Goal: Register for event/course

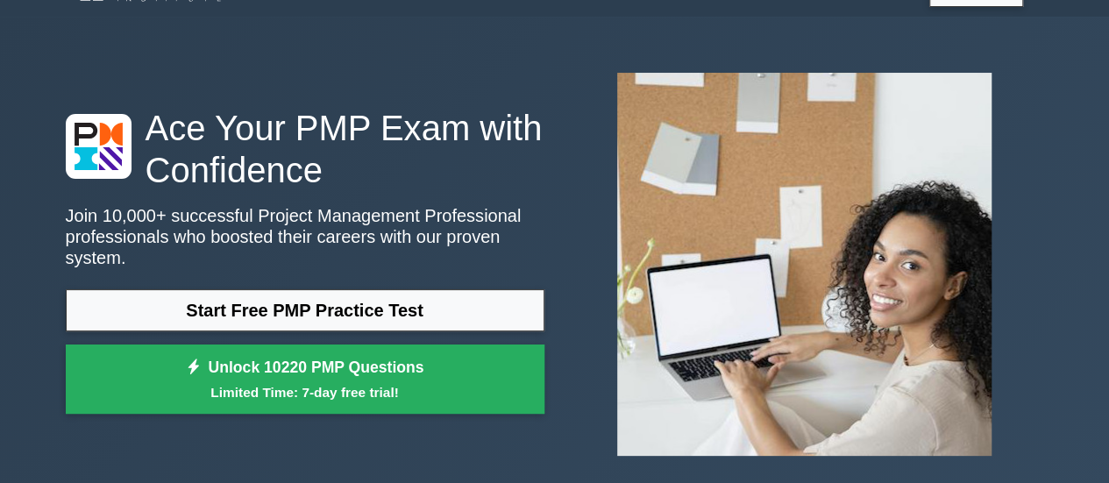
scroll to position [175, 0]
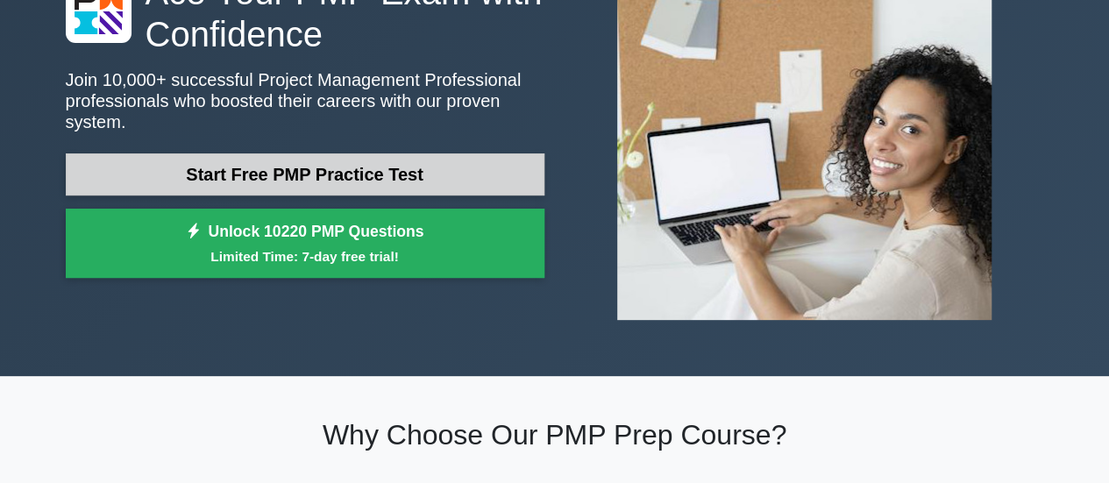
click at [349, 174] on link "Start Free PMP Practice Test" at bounding box center [305, 174] width 479 height 42
click at [249, 162] on link "Start Free PMP Practice Test" at bounding box center [305, 174] width 479 height 42
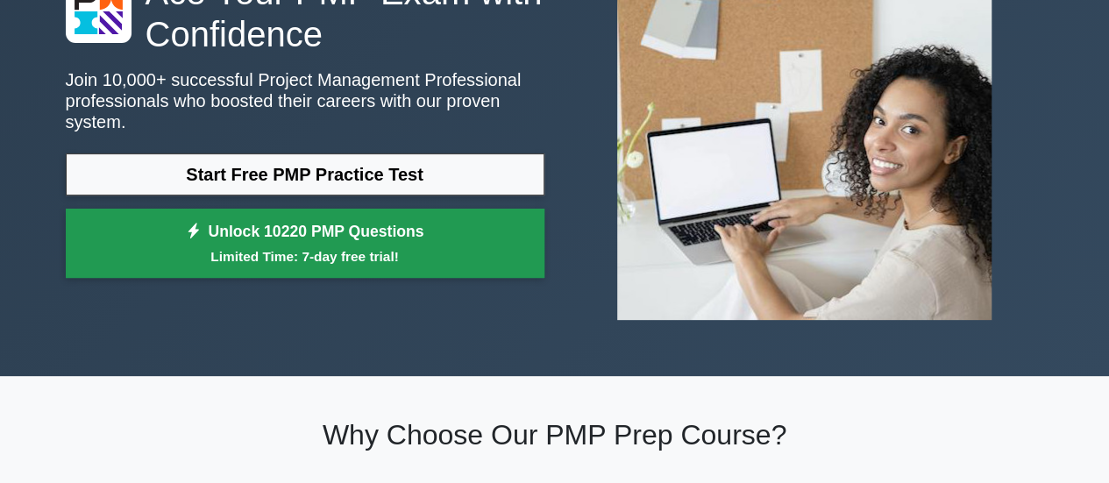
scroll to position [263, 0]
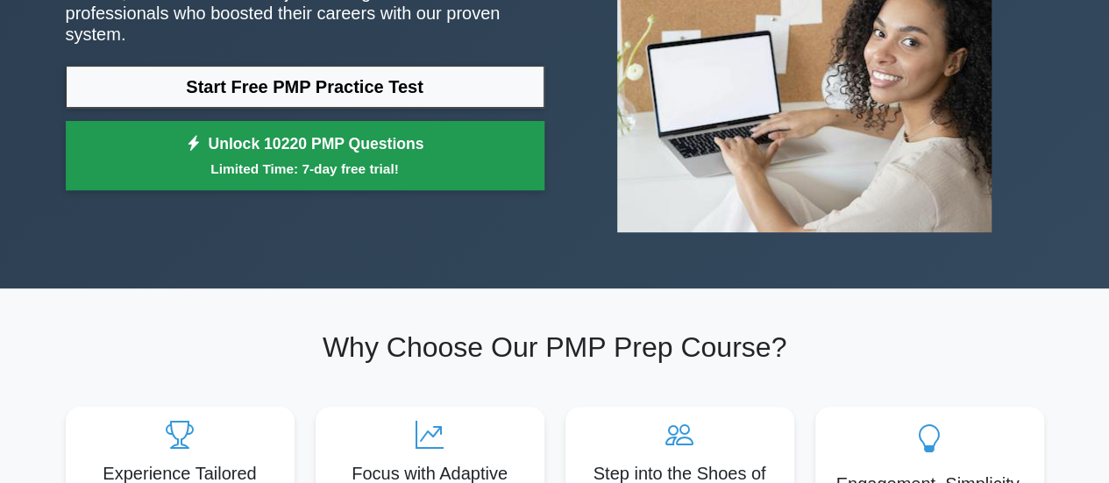
click at [333, 159] on small "Limited Time: 7-day free trial!" at bounding box center [305, 169] width 435 height 20
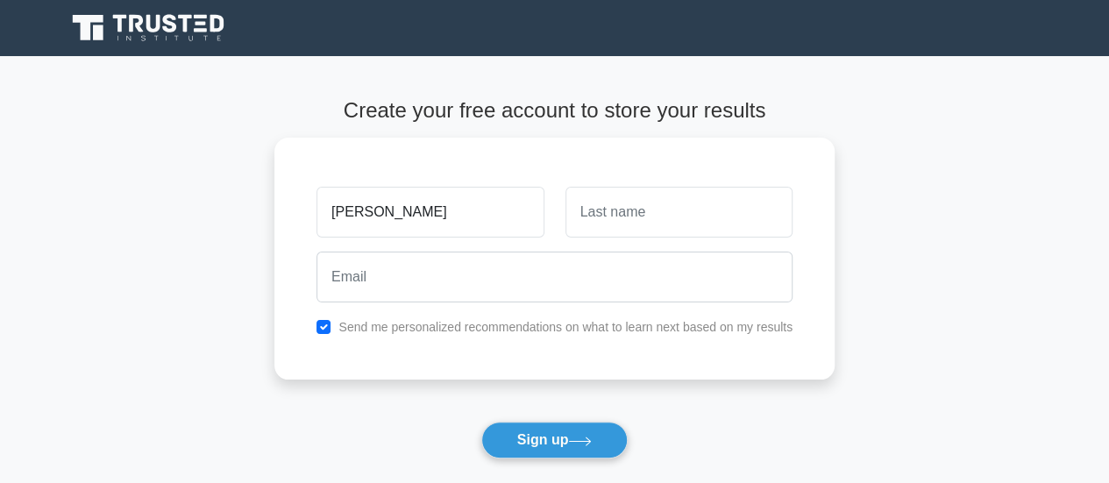
type input "[PERSON_NAME]"
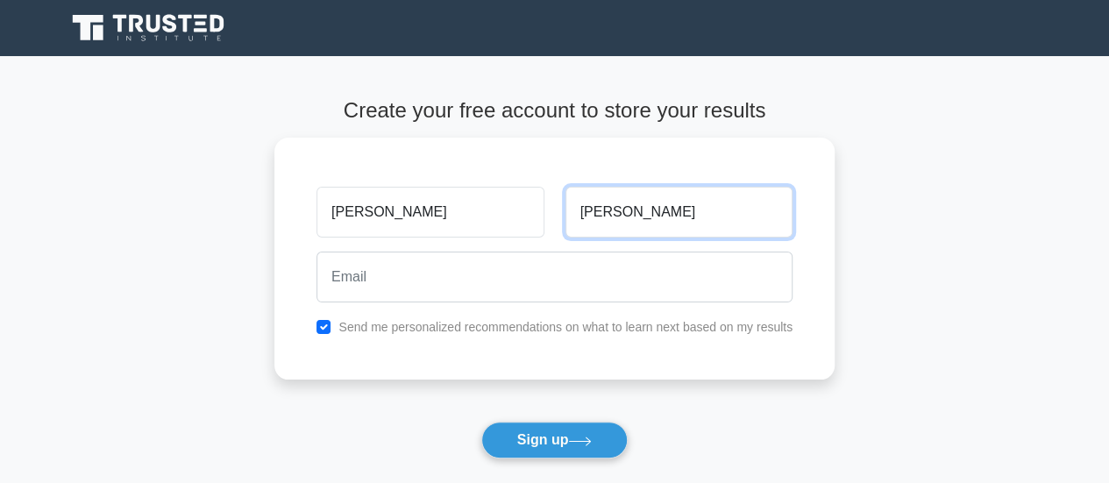
type input "[PERSON_NAME]"
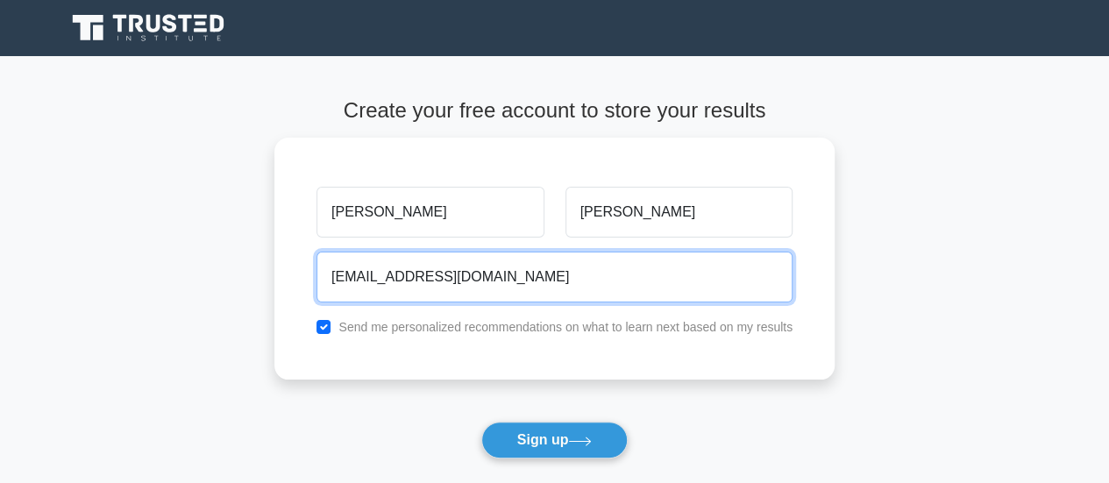
type input "[EMAIL_ADDRESS][DOMAIN_NAME]"
click at [481, 422] on button "Sign up" at bounding box center [554, 440] width 147 height 37
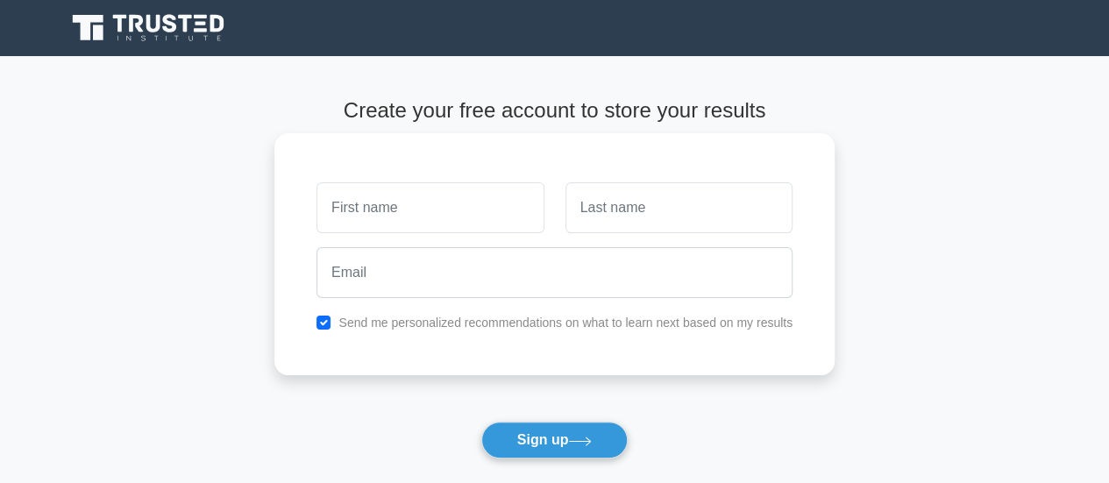
click at [468, 213] on input "text" at bounding box center [430, 207] width 227 height 51
type input "[PERSON_NAME]"
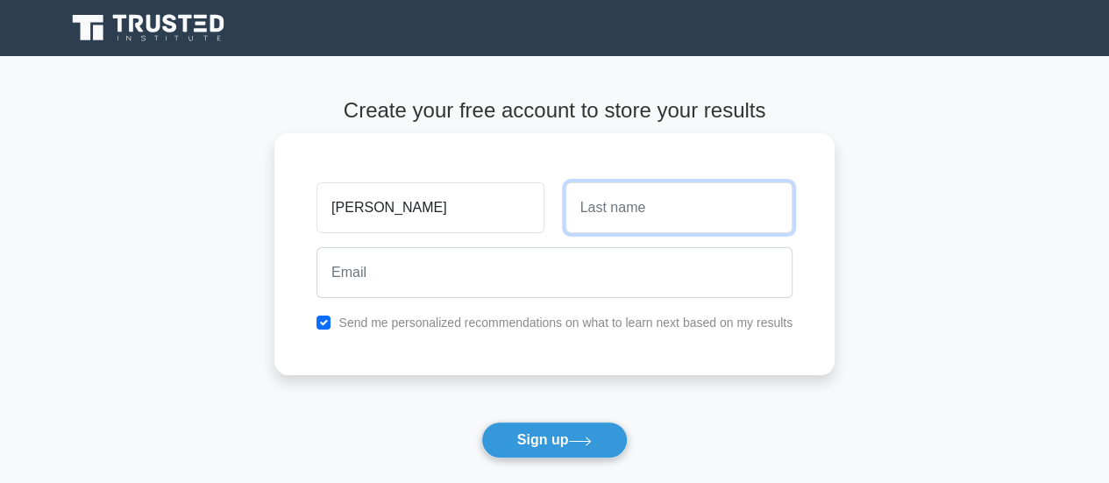
click at [607, 203] on input "text" at bounding box center [679, 207] width 227 height 51
type input "[PERSON_NAME]"
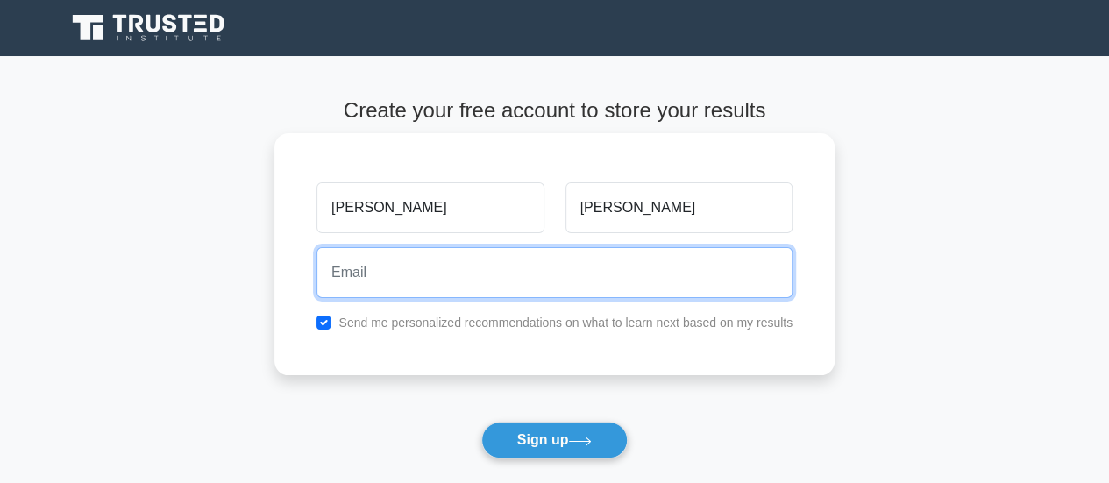
click at [451, 282] on input "email" at bounding box center [555, 272] width 476 height 51
type input "[EMAIL_ADDRESS][DOMAIN_NAME]"
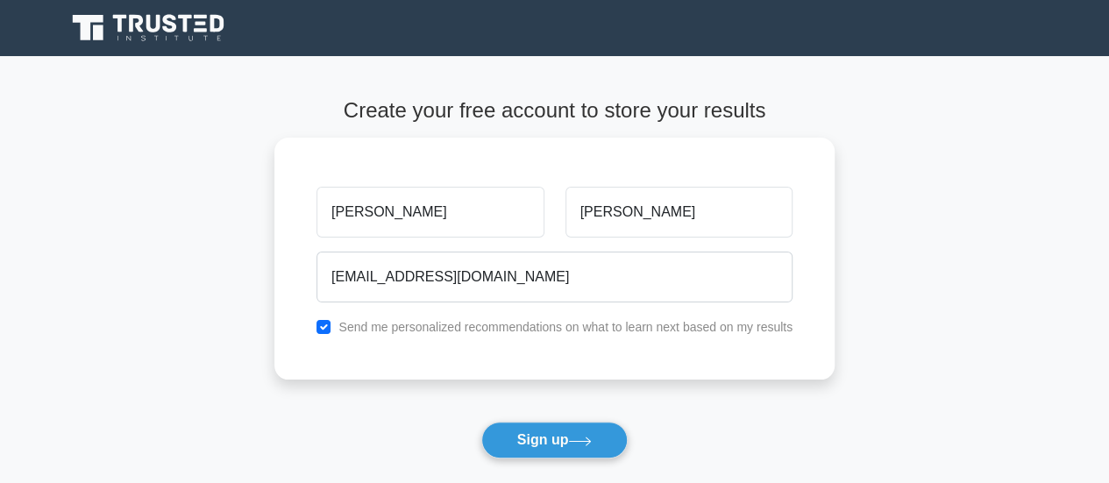
drag, startPoint x: 530, startPoint y: 439, endPoint x: 607, endPoint y: 428, distance: 77.1
click at [535, 440] on button "Sign up" at bounding box center [554, 440] width 147 height 37
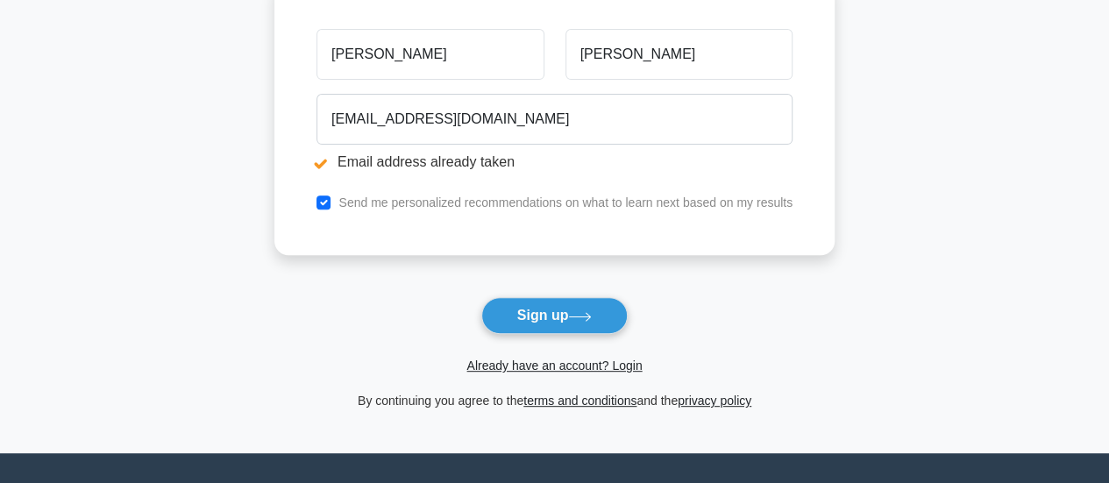
scroll to position [351, 0]
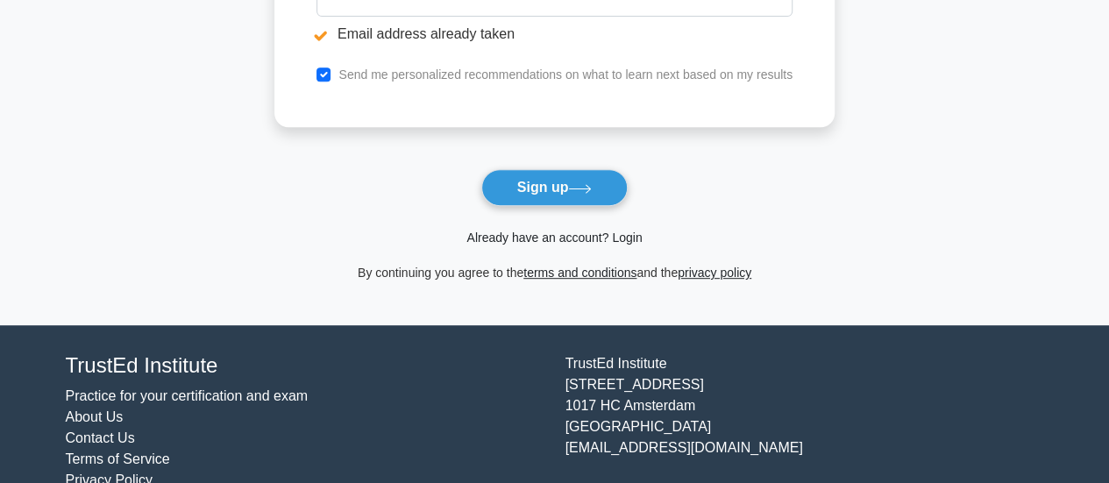
click at [620, 235] on link "Already have an account? Login" at bounding box center [553, 238] width 175 height 14
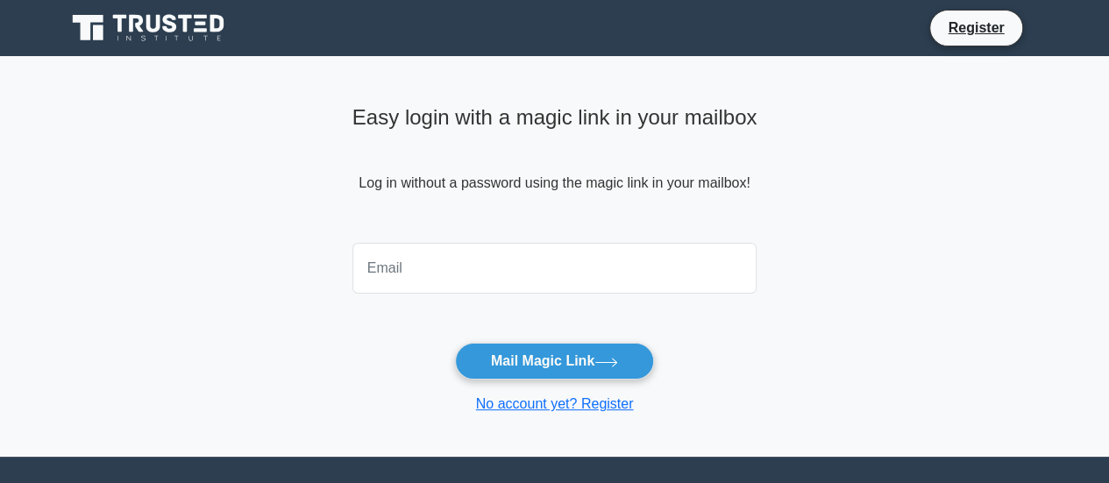
click at [432, 277] on input "email" at bounding box center [554, 268] width 405 height 51
type input "mohamedidris80@gmail.com"
drag, startPoint x: 547, startPoint y: 367, endPoint x: 741, endPoint y: 354, distance: 194.2
click at [549, 366] on button "Mail Magic Link" at bounding box center [554, 361] width 199 height 37
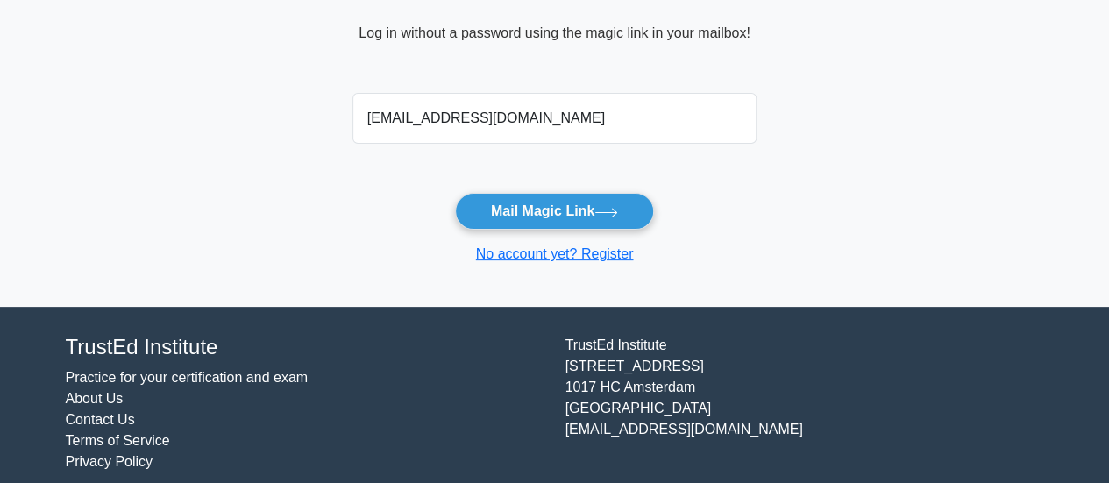
scroll to position [166, 0]
